Goal: Task Accomplishment & Management: Use online tool/utility

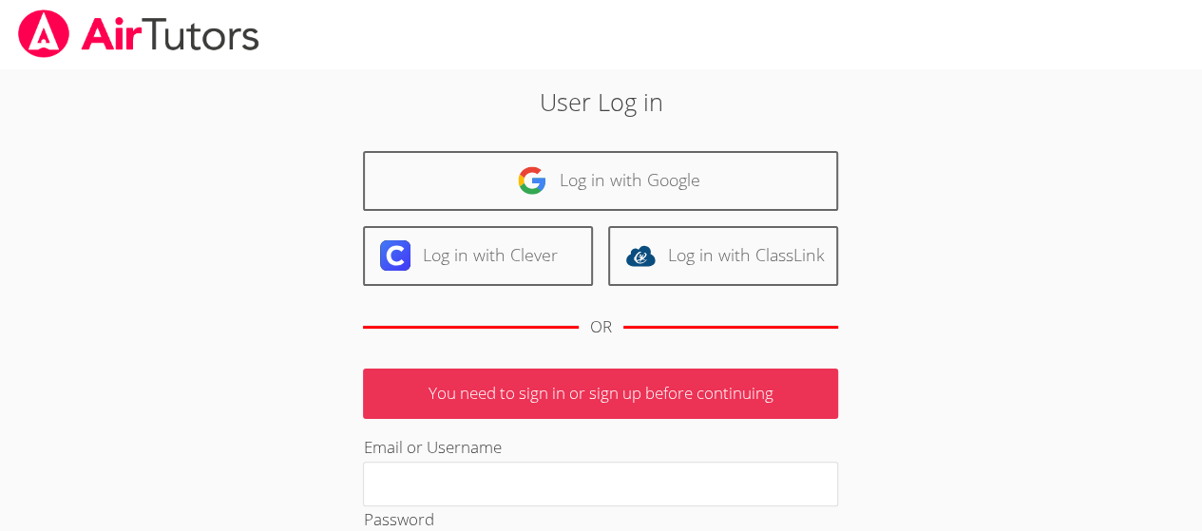
type input "[EMAIL_ADDRESS][DOMAIN_NAME]"
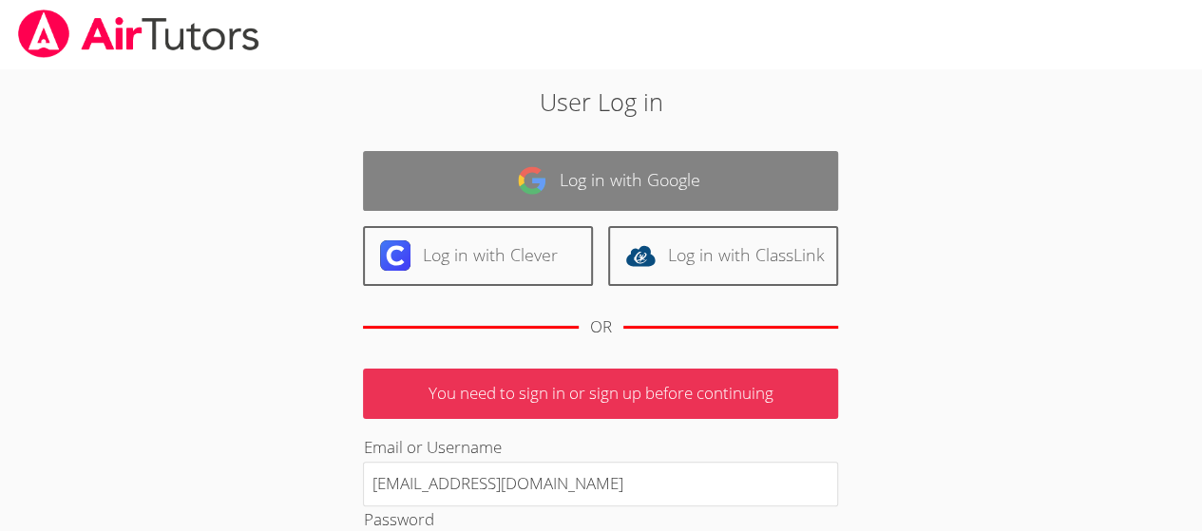
click at [429, 180] on link "Log in with Google" at bounding box center [600, 181] width 475 height 60
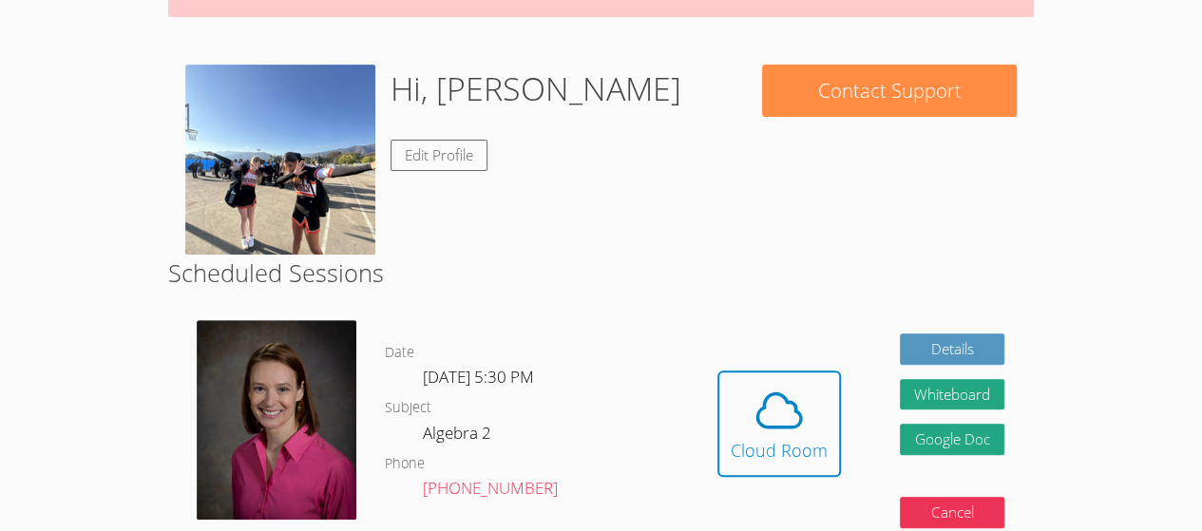
scroll to position [339, 0]
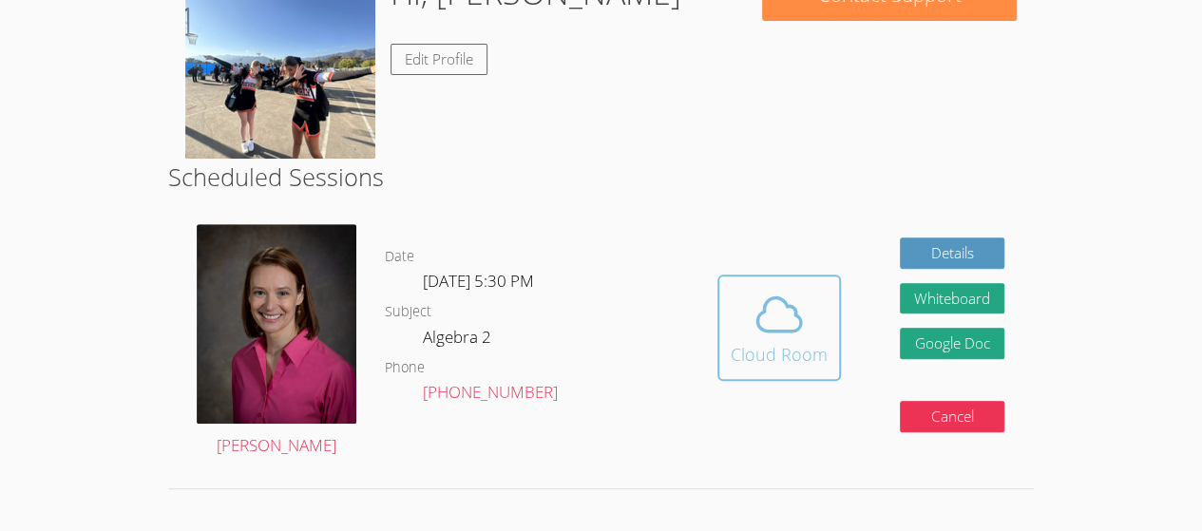
click at [765, 343] on div "Cloud Room" at bounding box center [779, 354] width 97 height 27
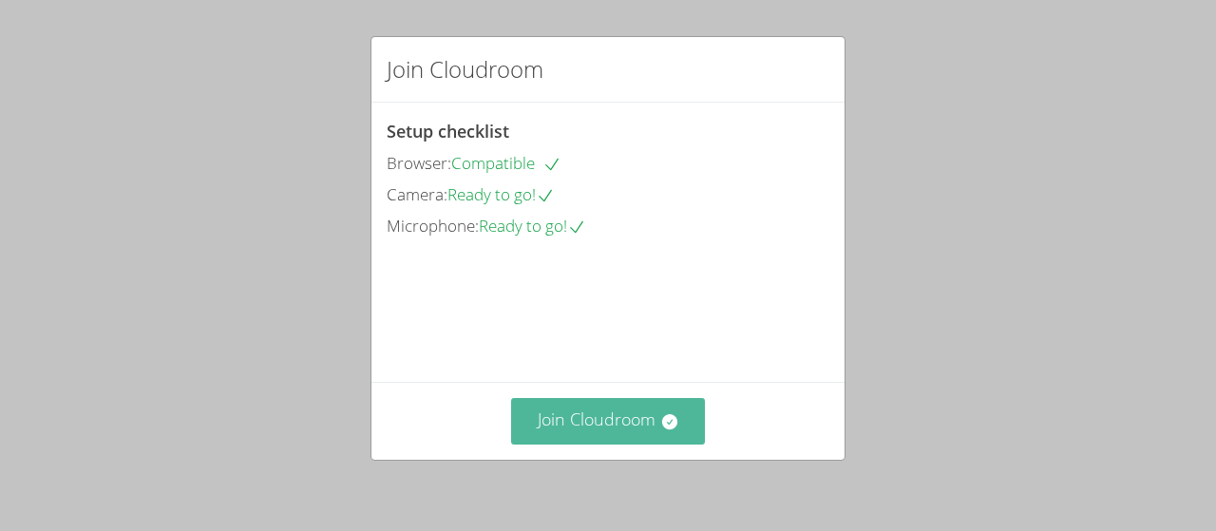
click at [612, 413] on button "Join Cloudroom" at bounding box center [608, 421] width 195 height 47
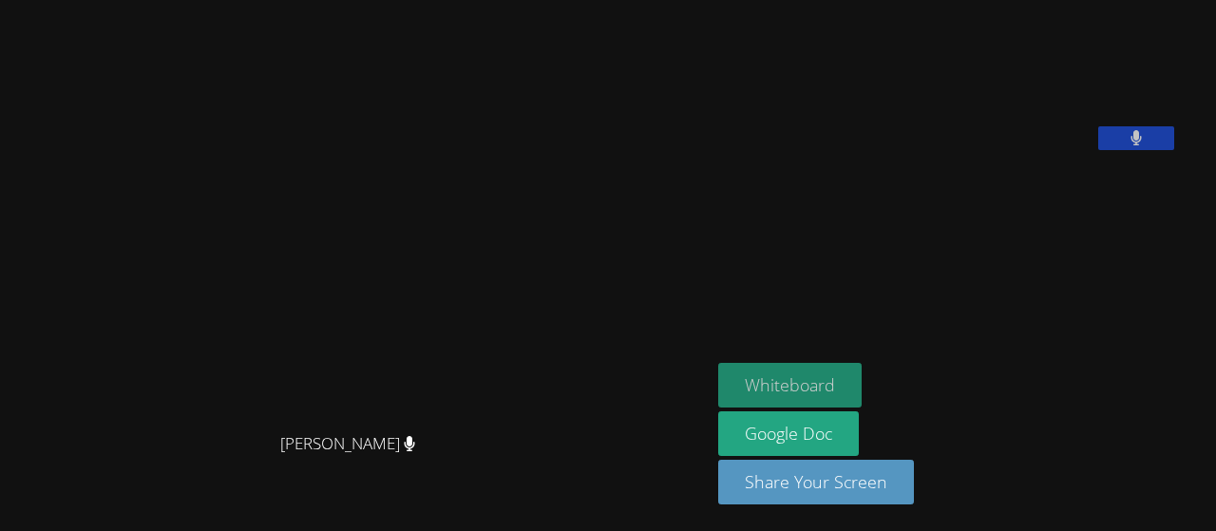
click at [798, 389] on button "Whiteboard" at bounding box center [789, 385] width 143 height 45
